Goal: Ask a question

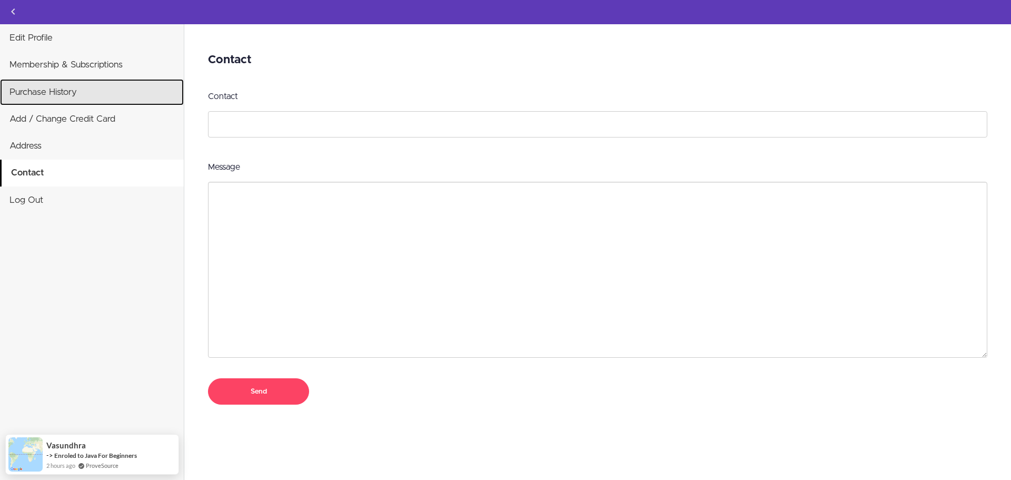
click at [82, 103] on link "Purchase History" at bounding box center [92, 92] width 184 height 26
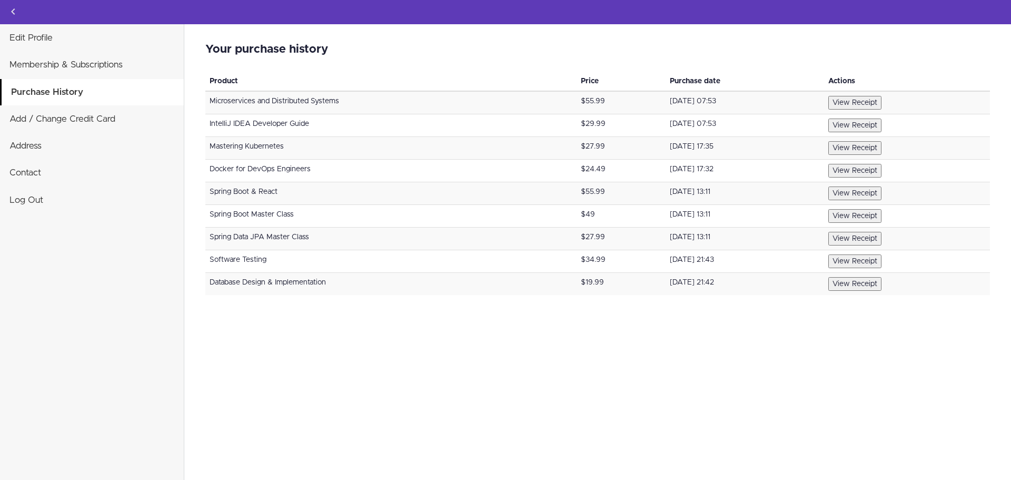
click at [943, 366] on div "Your purchase history Invalid card number We could not establish a correct coun…" at bounding box center [597, 251] width 827 height 455
click at [528, 110] on td "Microservices and Distributed Systems" at bounding box center [390, 102] width 371 height 23
click at [236, 123] on td "IntelliJ IDEA Developer Guide" at bounding box center [390, 125] width 371 height 23
drag, startPoint x: 236, startPoint y: 123, endPoint x: 248, endPoint y: 156, distance: 35.6
click at [248, 156] on tbody "Microservices and Distributed Systems $55.99 February 20, 2022 07:53 View Recei…" at bounding box center [597, 193] width 785 height 204
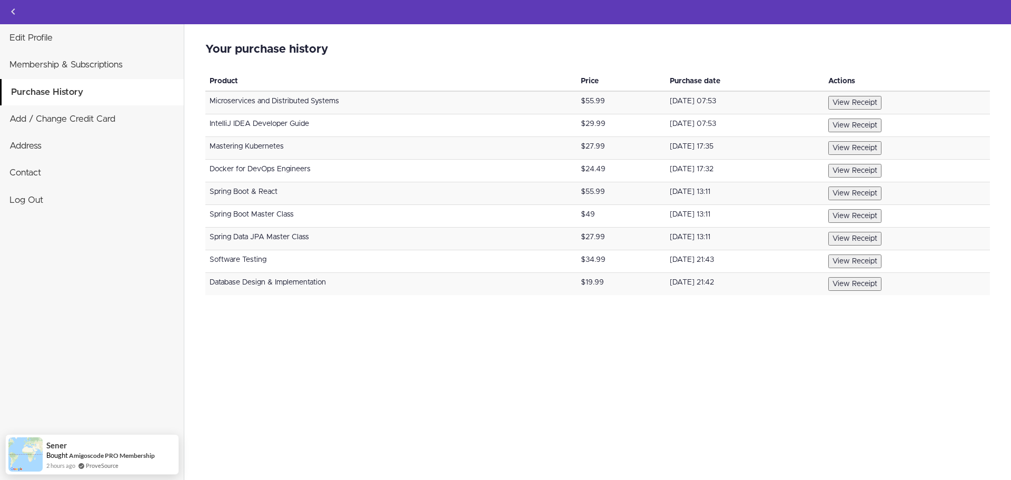
click at [258, 188] on td "Spring Boot & React" at bounding box center [390, 193] width 371 height 23
click at [242, 213] on td "Spring Boot Master Class" at bounding box center [390, 216] width 371 height 23
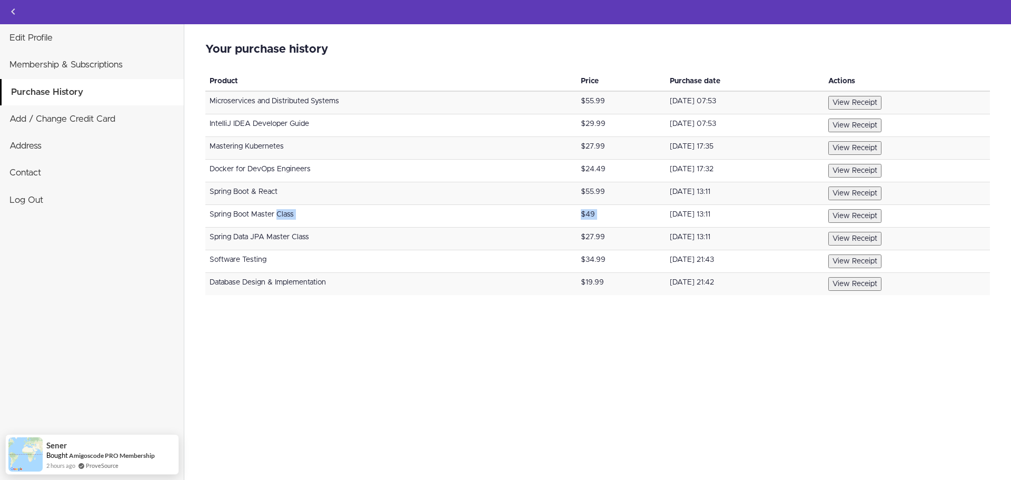
drag, startPoint x: 242, startPoint y: 213, endPoint x: 574, endPoint y: 220, distance: 332.3
click at [574, 220] on tr "Spring Boot Master Class $49 March 10, 2022 13:11 View Receipt" at bounding box center [597, 216] width 785 height 23
click at [577, 220] on td "$49" at bounding box center [621, 216] width 89 height 23
click at [214, 209] on td "Spring Boot Master Class" at bounding box center [390, 216] width 371 height 23
drag, startPoint x: 214, startPoint y: 209, endPoint x: 316, endPoint y: 205, distance: 101.7
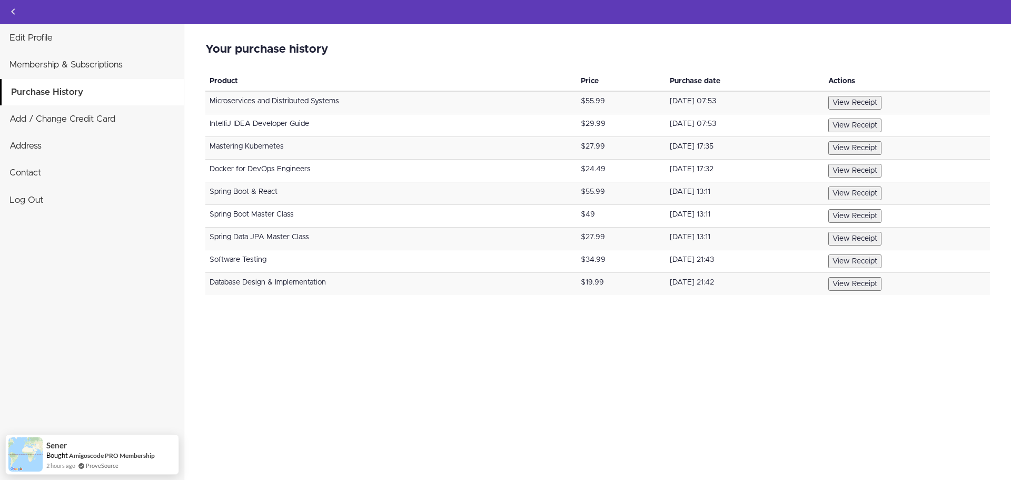
click at [316, 205] on td "Spring Boot Master Class" at bounding box center [390, 216] width 371 height 23
copy td "Spring Boot Master Class"
click at [318, 198] on td "Spring Boot & React" at bounding box center [390, 193] width 371 height 23
click at [13, 13] on use "Back to courses" at bounding box center [13, 11] width 4 height 6
click at [591, 345] on div "Your purchase history Invalid card number We could not establish a correct coun…" at bounding box center [597, 251] width 827 height 455
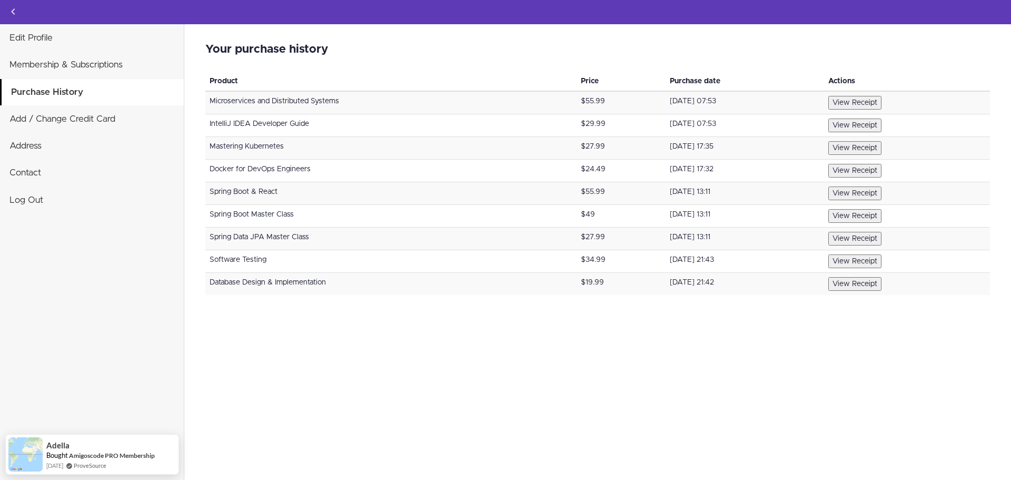
click at [221, 214] on td "Spring Boot Master Class" at bounding box center [390, 216] width 371 height 23
drag, startPoint x: 221, startPoint y: 214, endPoint x: 277, endPoint y: 209, distance: 57.1
click at [277, 209] on td "Spring Boot Master Class" at bounding box center [390, 216] width 371 height 23
copy td "Spring Boot Master Class"
click at [299, 224] on td "Spring Boot Master Class" at bounding box center [390, 216] width 371 height 23
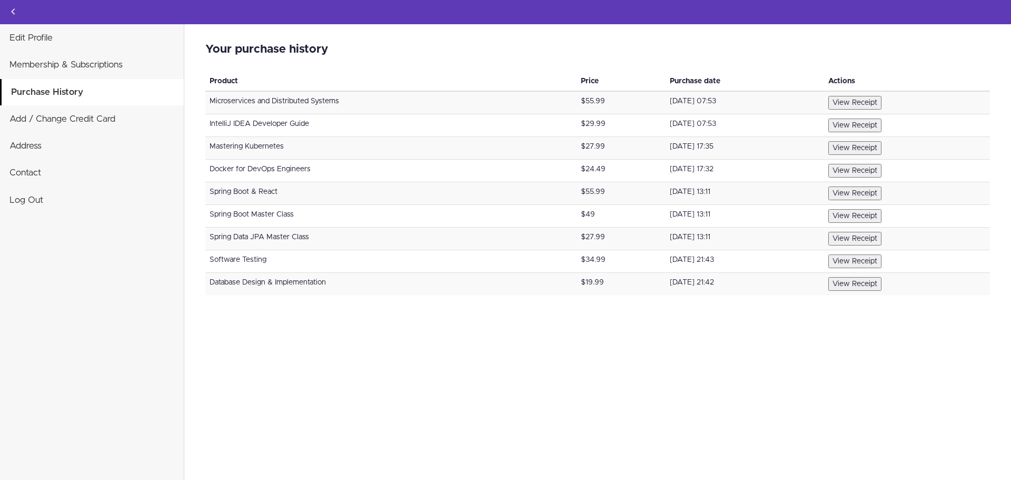
click at [318, 210] on td "Spring Boot Master Class" at bounding box center [390, 216] width 371 height 23
click at [16, 7] on icon "Back to courses" at bounding box center [13, 11] width 13 height 13
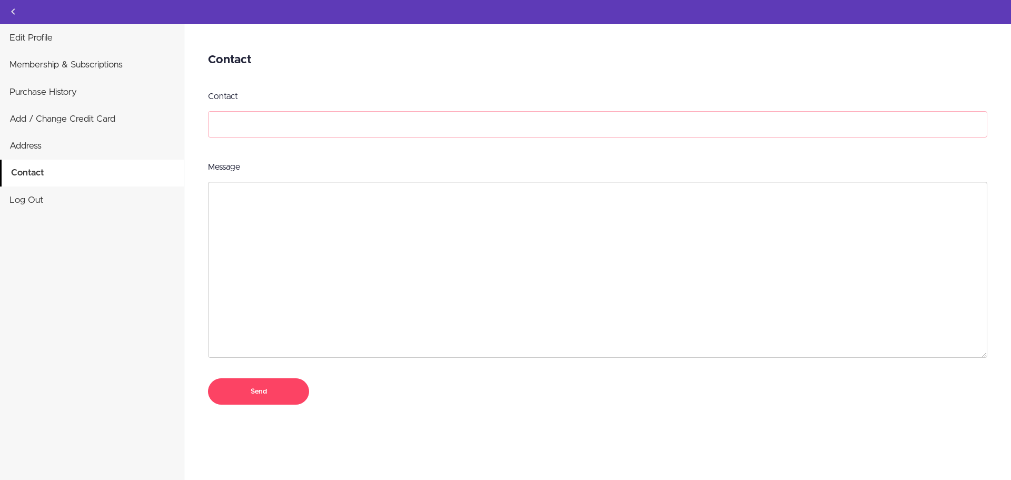
click at [268, 125] on input "Contact" at bounding box center [597, 124] width 779 height 26
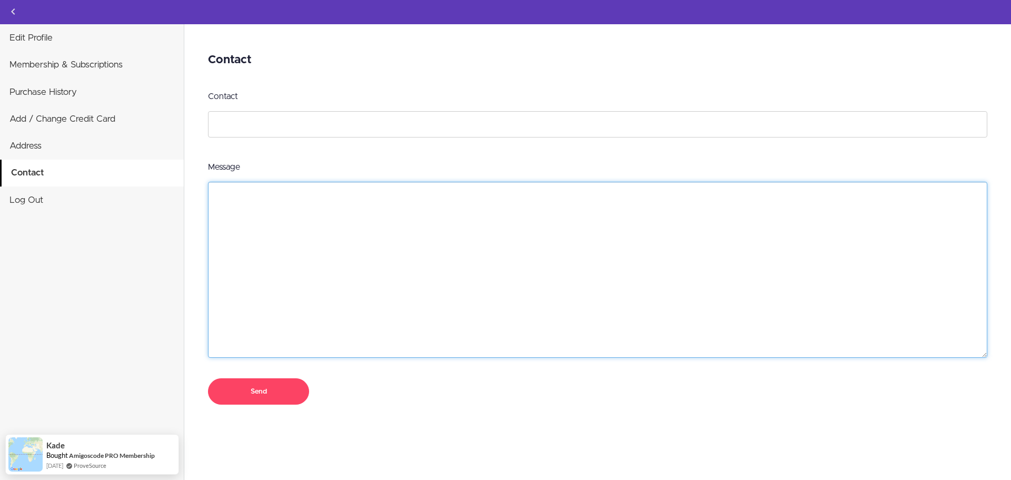
click at [363, 222] on textarea "Message" at bounding box center [597, 270] width 779 height 176
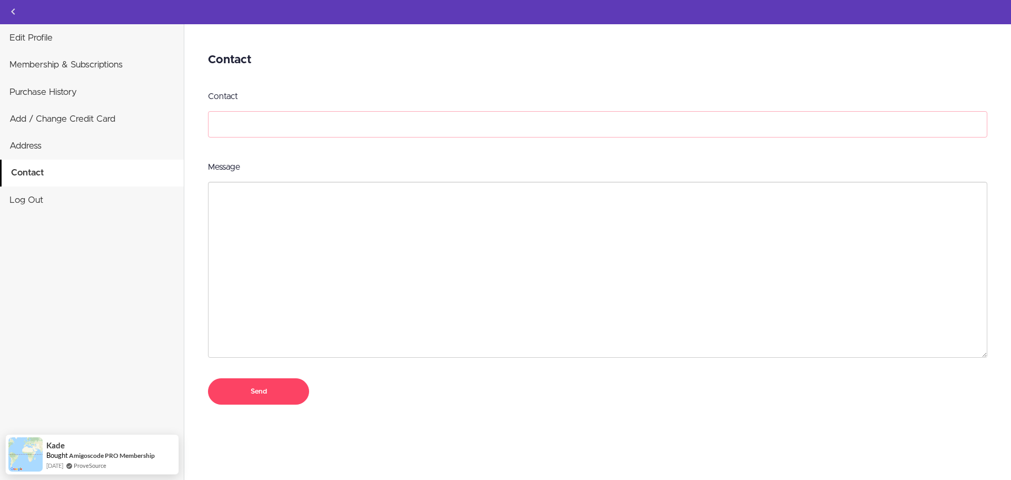
click at [331, 128] on input "Contact" at bounding box center [597, 124] width 779 height 26
click at [253, 120] on input "Contact" at bounding box center [597, 124] width 779 height 26
paste input "Request for Access to Previously Purchased Angular & Spring Boot Full Stack Cou…"
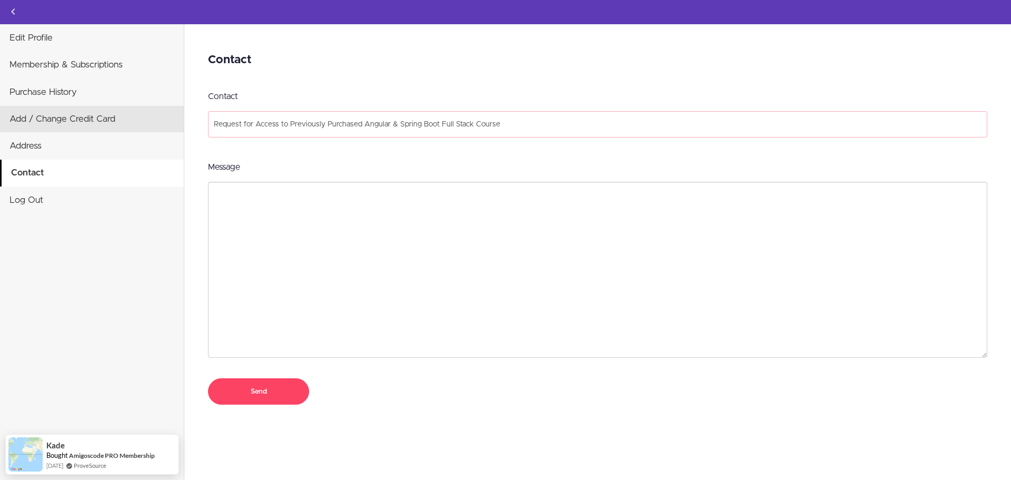
drag, startPoint x: 570, startPoint y: 121, endPoint x: 117, endPoint y: 114, distance: 453.4
click at [144, 118] on div "Edit Profile Membership & Subscriptions Purchase History Add / Change Credit Ca…" at bounding box center [505, 240] width 1011 height 480
type input "Request for Access to Previously Purchased Angular & Spring Boot Full Stack Cou…"
click at [13, 7] on icon "Back to courses" at bounding box center [13, 11] width 13 height 13
